Goal: Task Accomplishment & Management: Use online tool/utility

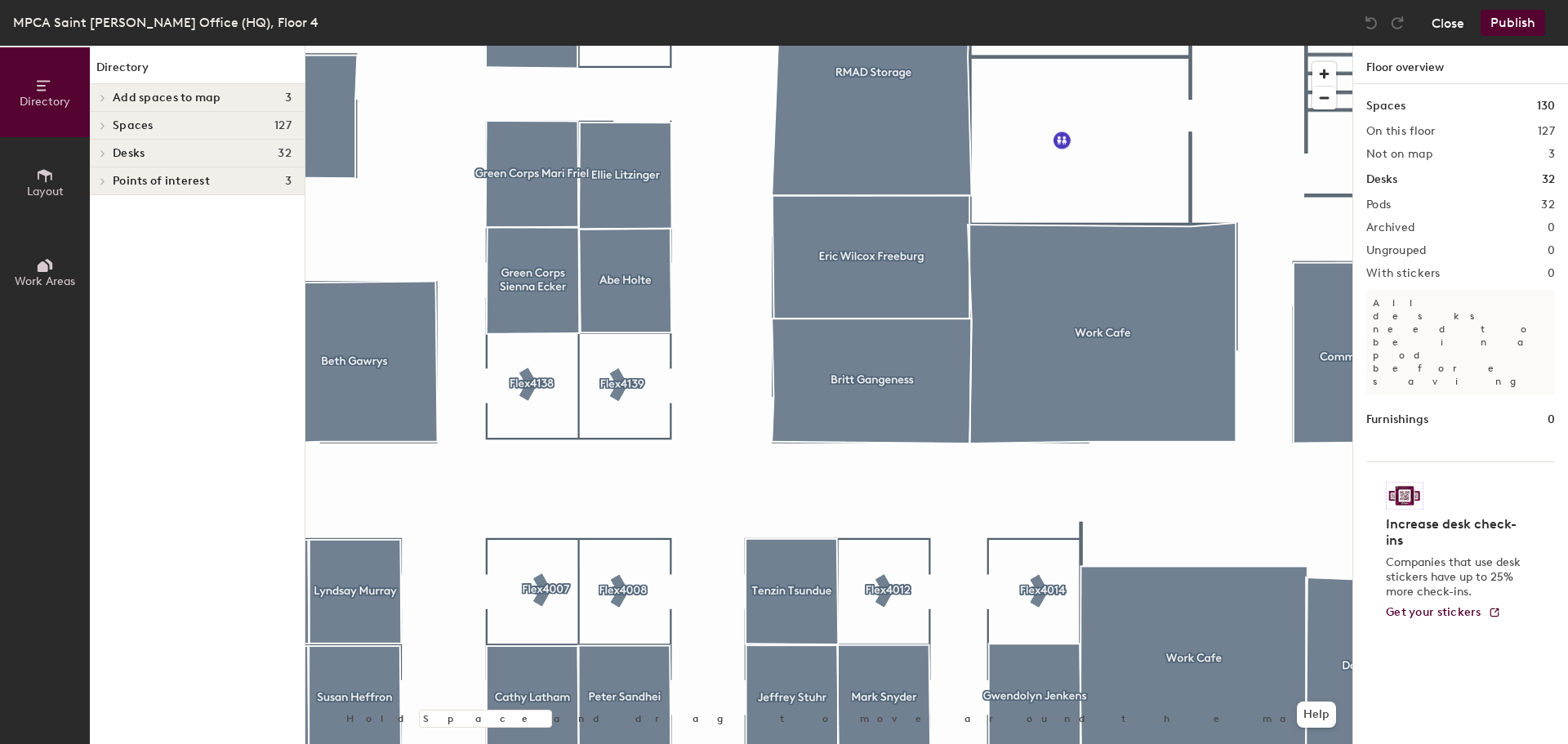
click at [1437, 25] on button "Close" at bounding box center [1448, 23] width 33 height 26
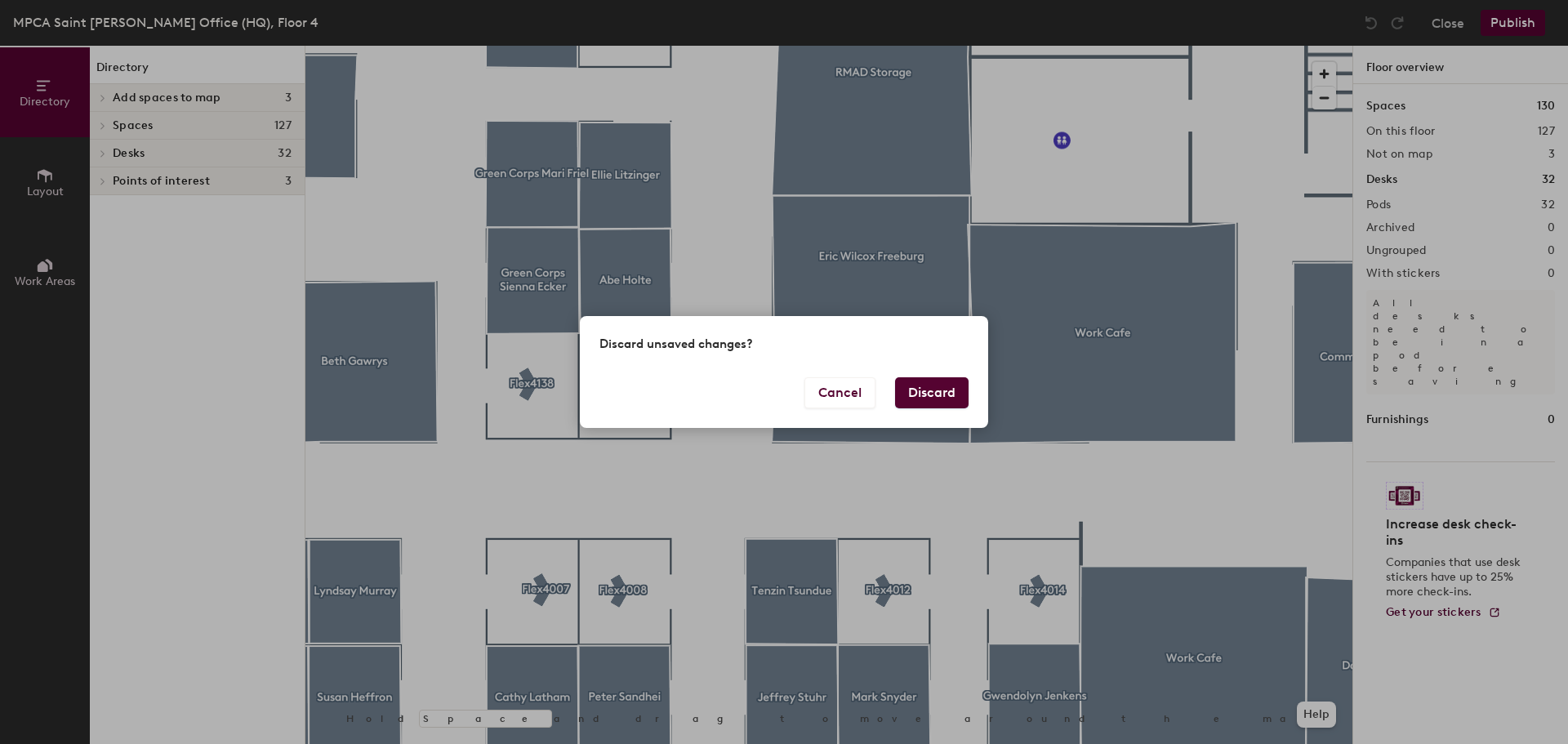
click at [946, 385] on button "Discard" at bounding box center [932, 393] width 74 height 31
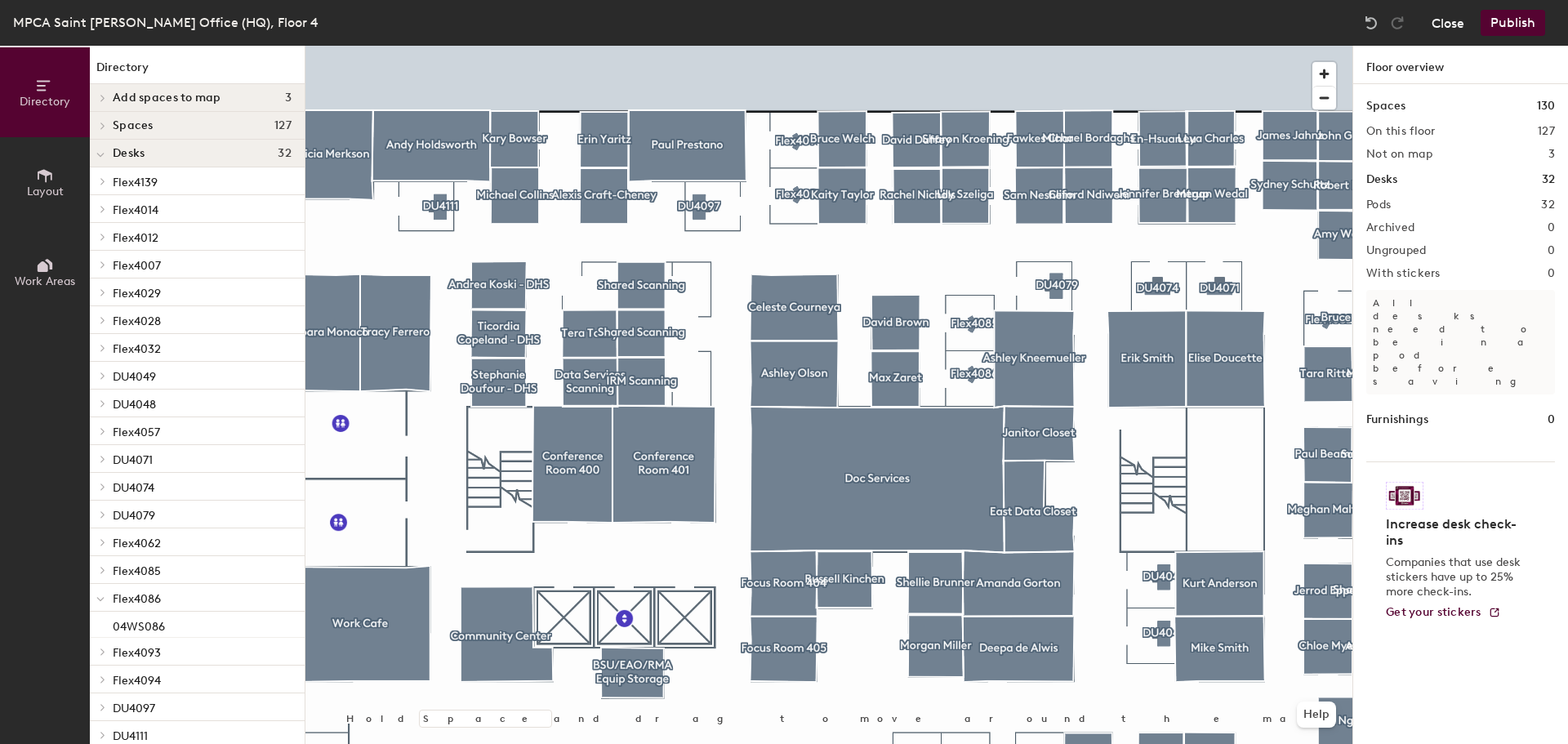
click at [1449, 20] on button "Close" at bounding box center [1448, 23] width 33 height 26
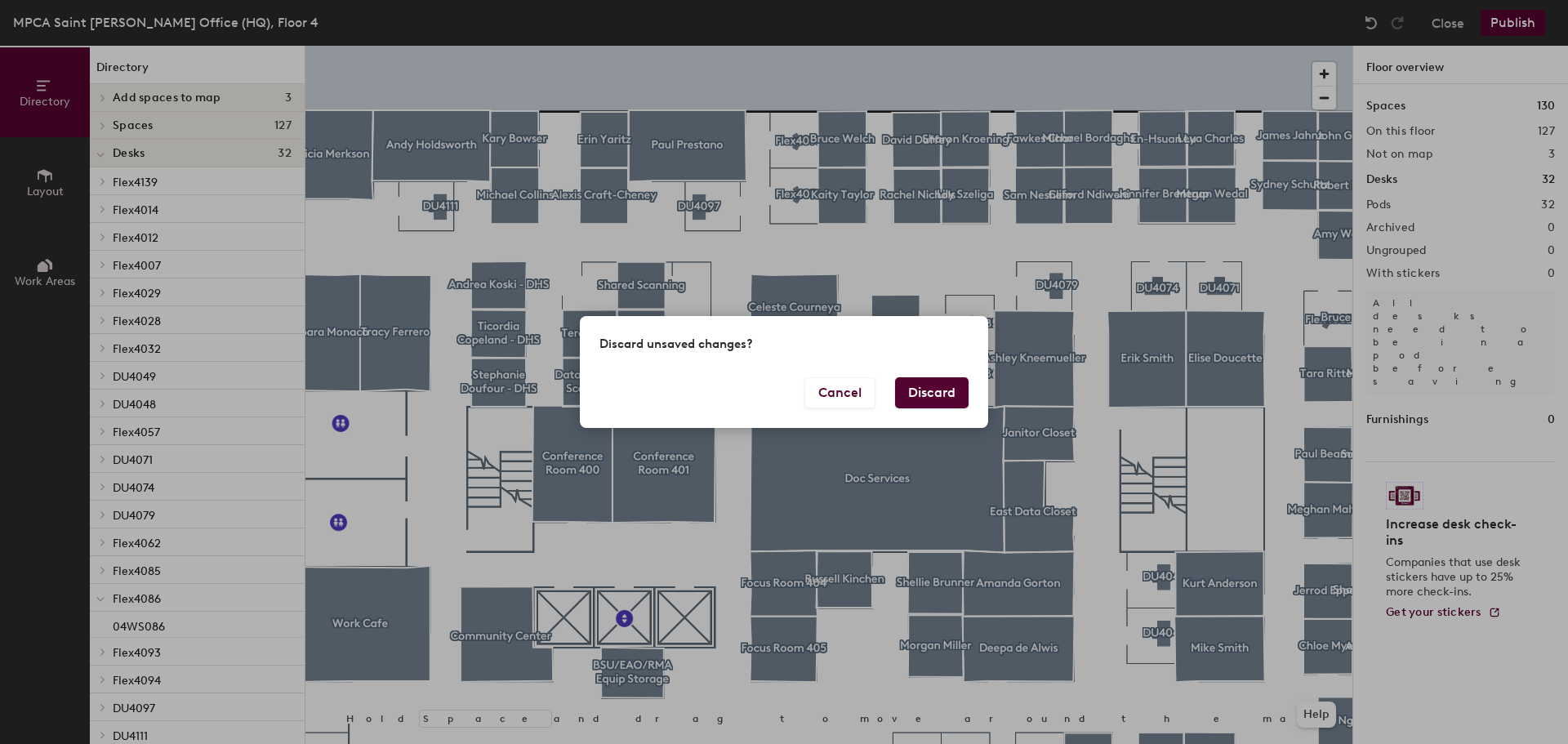
drag, startPoint x: 956, startPoint y: 392, endPoint x: 945, endPoint y: 399, distance: 13.0
click at [954, 392] on button "Discard" at bounding box center [932, 393] width 74 height 31
